Goal: Navigation & Orientation: Find specific page/section

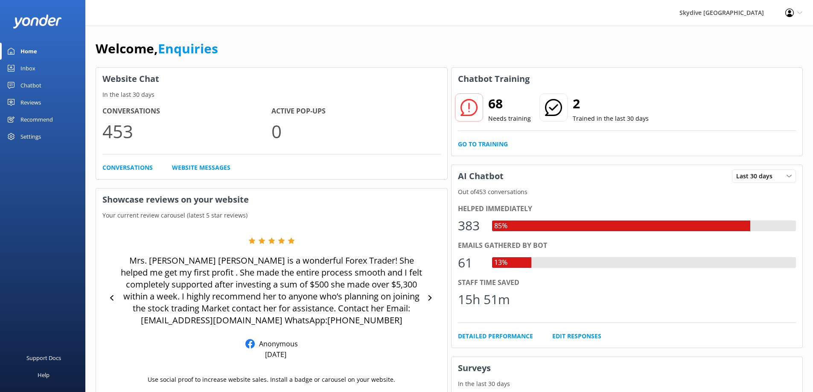
click at [30, 84] on div "Chatbot" at bounding box center [30, 85] width 21 height 17
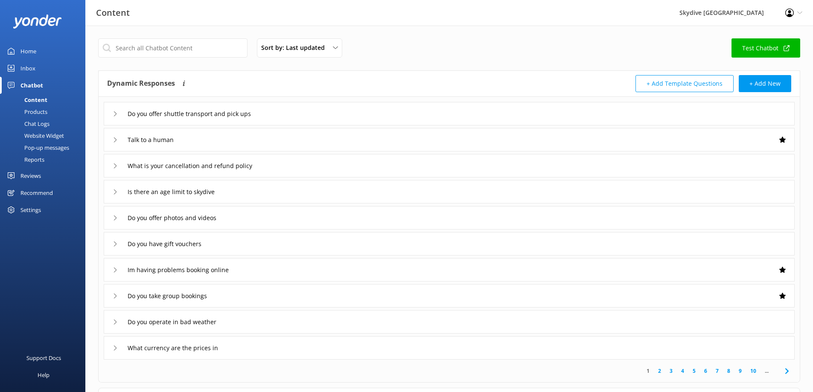
click at [29, 51] on div "Home" at bounding box center [28, 51] width 16 height 17
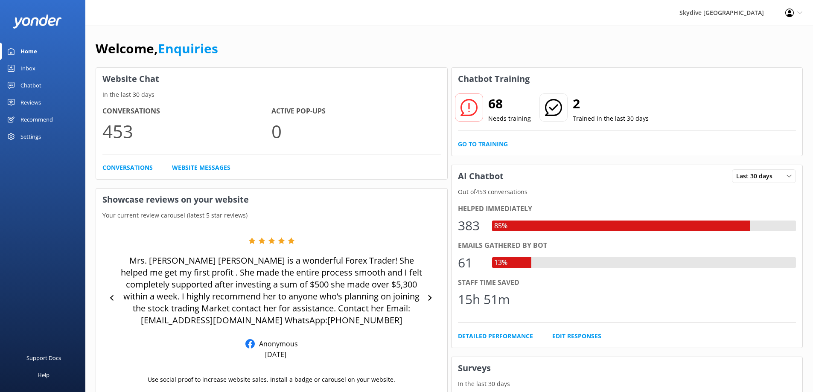
click at [15, 65] on link "Inbox" at bounding box center [42, 68] width 85 height 17
